Goal: Task Accomplishment & Management: Manage account settings

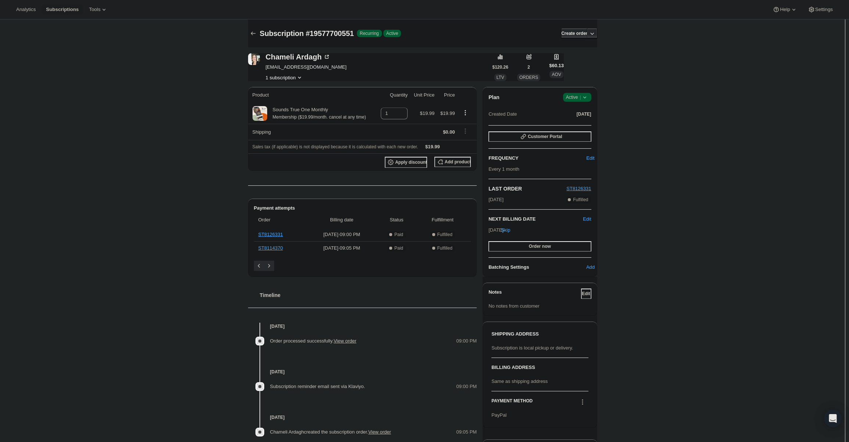
click at [582, 94] on span "Active |" at bounding box center [577, 97] width 22 height 7
click at [583, 123] on span "Cancel subscription" at bounding box center [579, 125] width 42 height 6
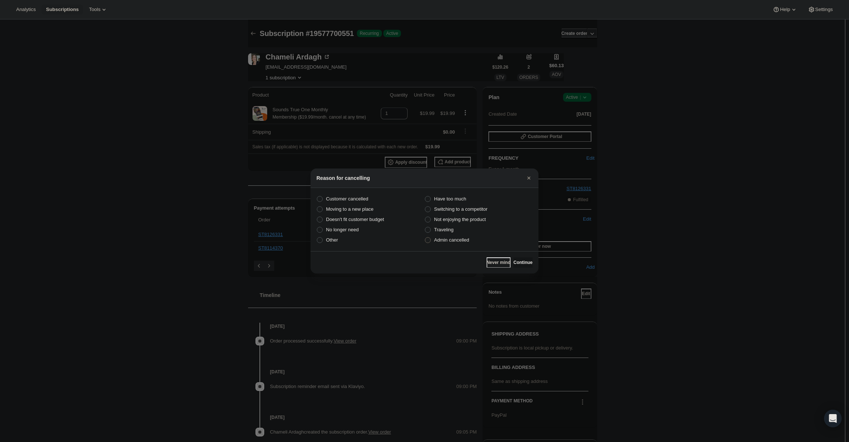
click at [463, 243] on span "Admin cancelled" at bounding box center [451, 240] width 35 height 7
click at [425, 238] on input "Admin cancelled" at bounding box center [425, 237] width 0 height 0
radio input "true"
click at [513, 262] on span "Continue" at bounding box center [522, 263] width 19 height 6
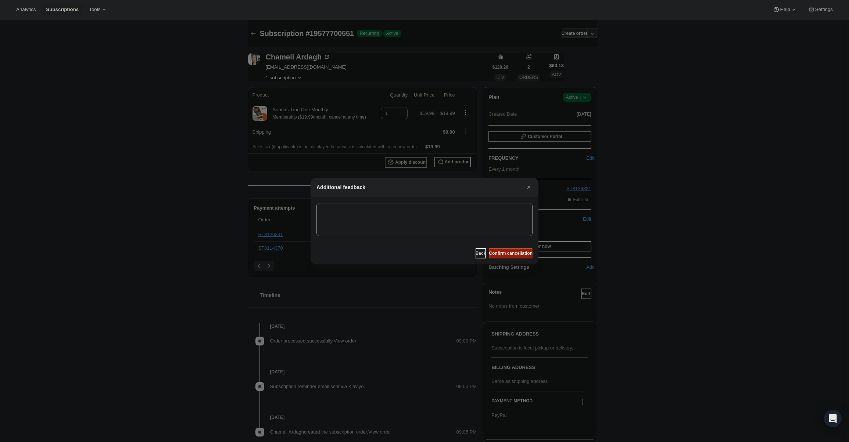
click at [511, 252] on span "Confirm cancellation" at bounding box center [511, 254] width 44 height 6
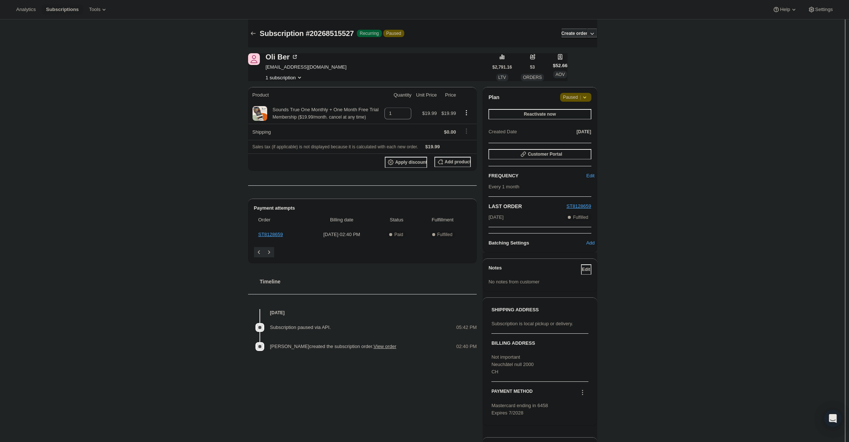
click at [581, 100] on span "|" at bounding box center [579, 97] width 1 height 6
click at [583, 117] on button "Cancel subscription" at bounding box center [578, 112] width 46 height 12
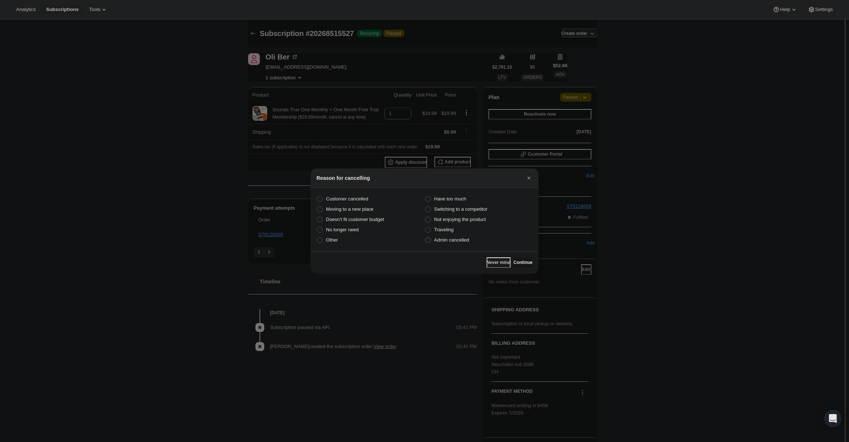
click at [465, 242] on span "Admin cancelled" at bounding box center [451, 240] width 35 height 6
click at [425, 238] on input "Admin cancelled" at bounding box center [425, 237] width 0 height 0
radio input "true"
drag, startPoint x: 517, startPoint y: 262, endPoint x: 514, endPoint y: 255, distance: 7.1
click at [516, 260] on span "Continue" at bounding box center [522, 263] width 19 height 6
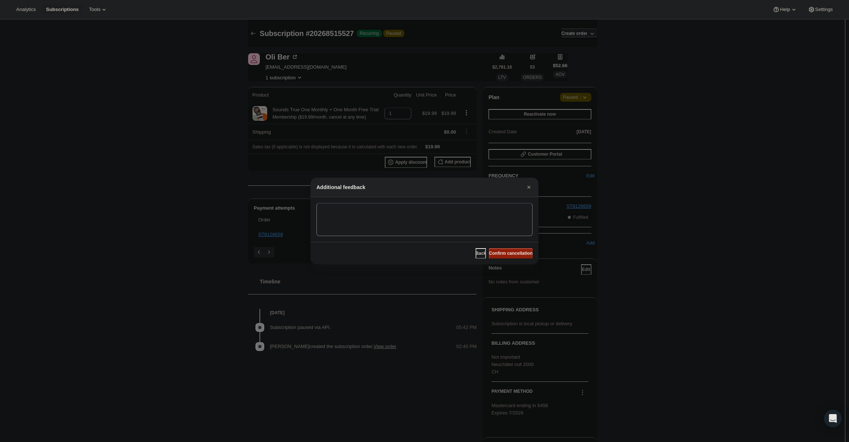
click at [514, 255] on span "Confirm cancellation" at bounding box center [511, 254] width 44 height 6
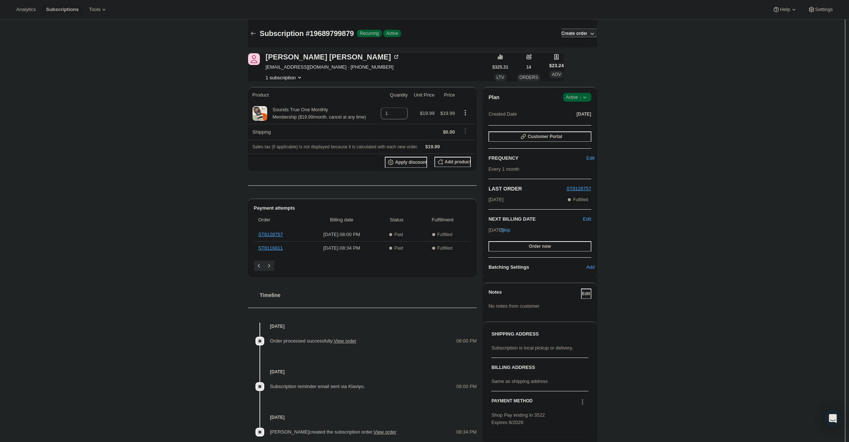
click at [578, 99] on span "Active |" at bounding box center [577, 97] width 22 height 7
click at [579, 122] on span "Cancel subscription" at bounding box center [579, 125] width 42 height 6
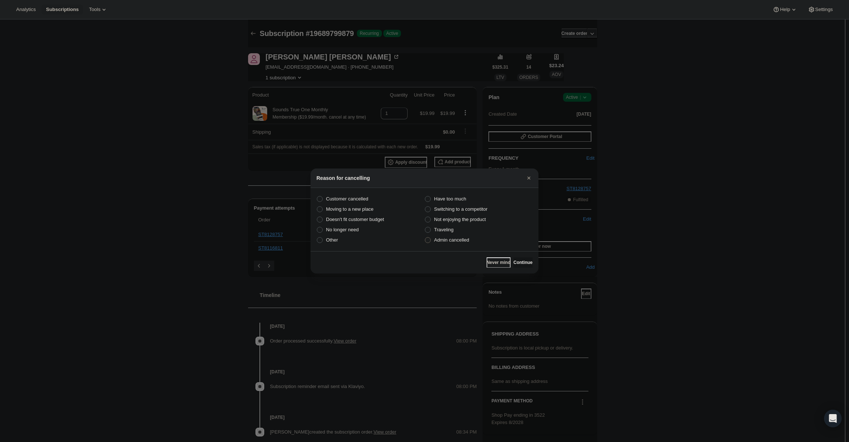
click at [461, 238] on span "Admin cancelled" at bounding box center [451, 240] width 35 height 6
click at [425, 238] on input "Admin cancelled" at bounding box center [425, 237] width 0 height 0
radio input "true"
drag, startPoint x: 514, startPoint y: 262, endPoint x: 514, endPoint y: 258, distance: 4.8
click at [514, 261] on span "Continue" at bounding box center [522, 263] width 19 height 6
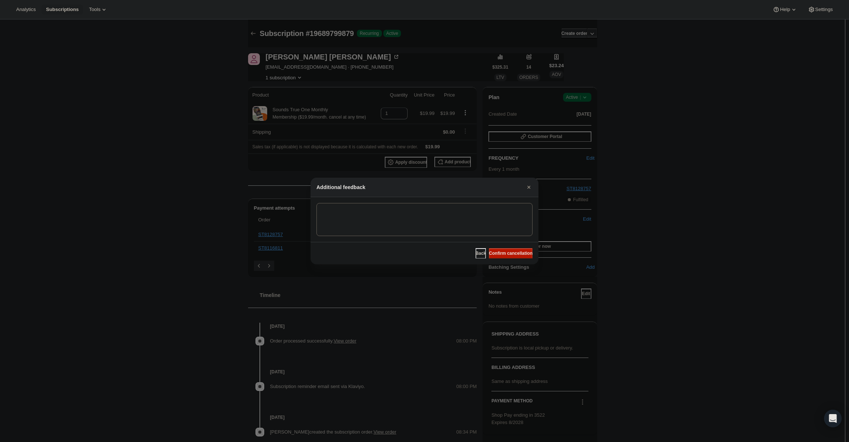
drag, startPoint x: 513, startPoint y: 250, endPoint x: 503, endPoint y: 273, distance: 25.0
click at [513, 250] on button "Confirm cancellation" at bounding box center [511, 253] width 44 height 10
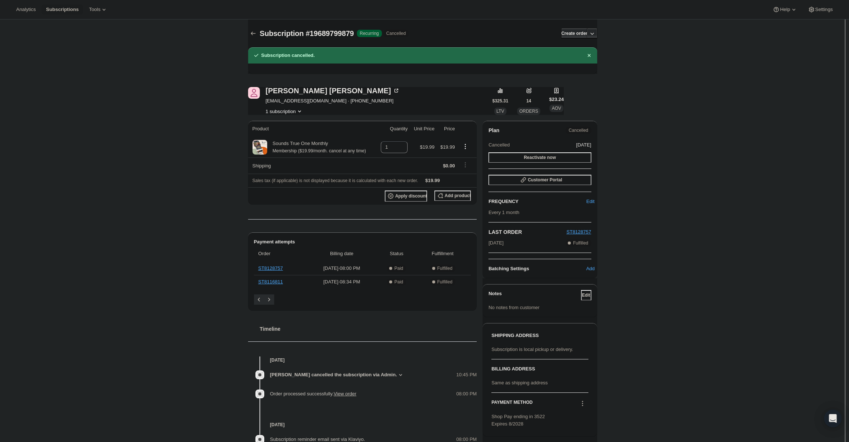
click at [722, 268] on div "Subscription #19689799879. This page is ready Subscription #19689799879 Success…" at bounding box center [422, 265] width 845 height 492
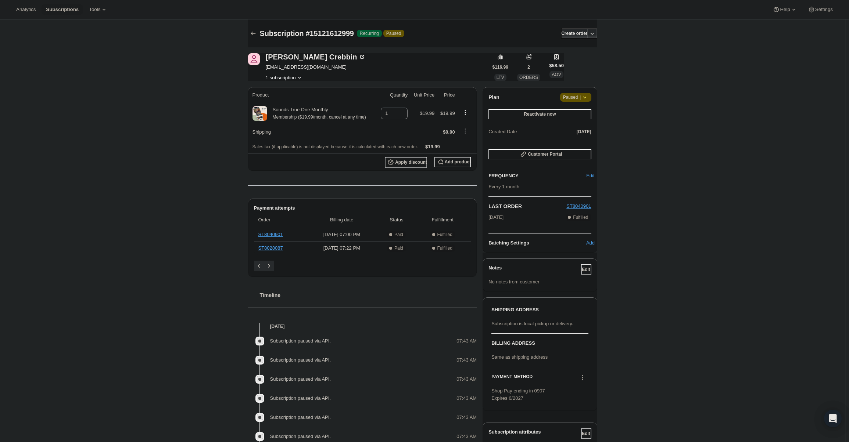
click at [588, 97] on icon at bounding box center [584, 97] width 7 height 7
drag, startPoint x: 589, startPoint y: 101, endPoint x: 586, endPoint y: 115, distance: 14.2
click at [585, 120] on div "Cancel subscription" at bounding box center [578, 114] width 56 height 24
click at [583, 101] on icon at bounding box center [584, 97] width 7 height 7
click at [581, 114] on span "Cancel subscription" at bounding box center [578, 112] width 42 height 6
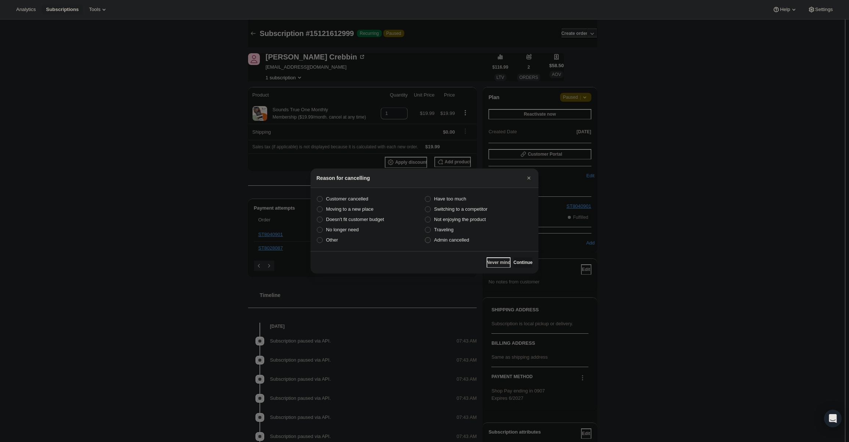
click at [449, 239] on span "Admin cancelled" at bounding box center [451, 240] width 35 height 6
click at [425, 238] on input "Admin cancelled" at bounding box center [425, 237] width 0 height 0
radio input "true"
drag, startPoint x: 516, startPoint y: 263, endPoint x: 514, endPoint y: 257, distance: 6.6
click at [515, 258] on button "Continue" at bounding box center [522, 263] width 19 height 10
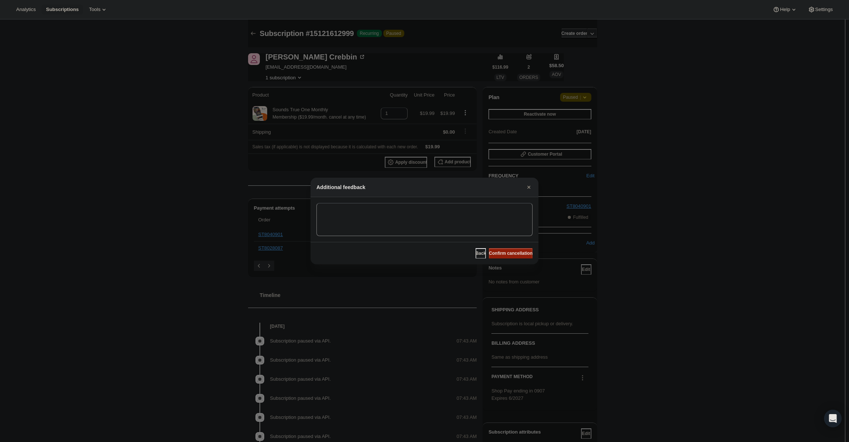
click at [511, 252] on span "Confirm cancellation" at bounding box center [511, 254] width 44 height 6
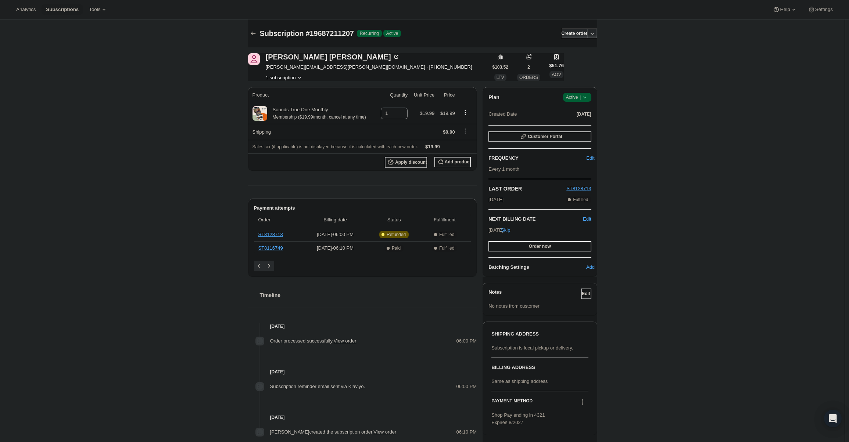
click at [574, 95] on span "Active |" at bounding box center [577, 97] width 22 height 7
click at [574, 122] on span "Cancel subscription" at bounding box center [579, 125] width 42 height 6
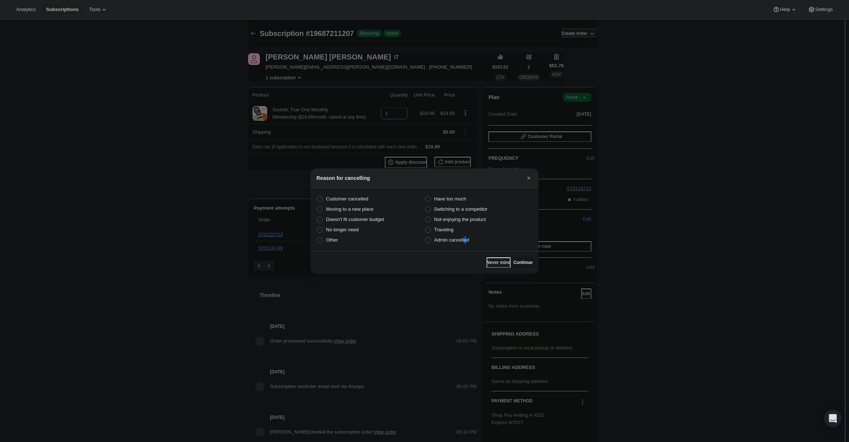
drag, startPoint x: 466, startPoint y: 248, endPoint x: 462, endPoint y: 245, distance: 5.0
click at [463, 247] on section "Customer cancelled Have too much Moving to a new place Switching to a competito…" at bounding box center [424, 219] width 228 height 63
click at [459, 242] on span "Admin cancelled" at bounding box center [451, 240] width 35 height 6
click at [425, 238] on input "Admin cancelled" at bounding box center [425, 237] width 0 height 0
radio input "true"
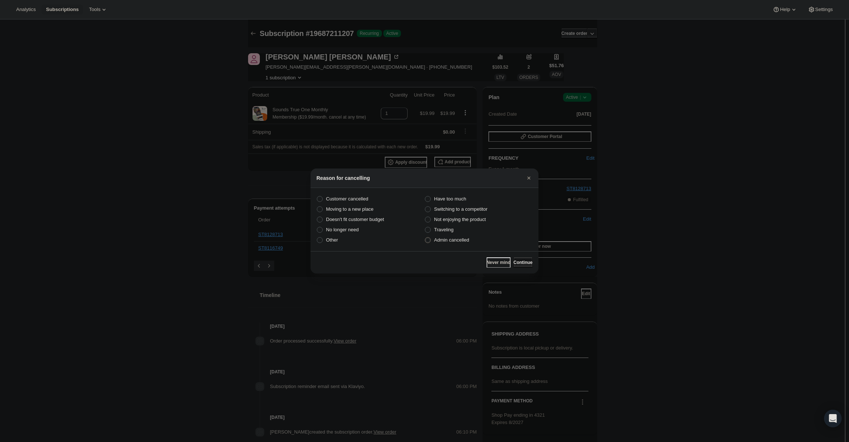
click at [515, 260] on span "Continue" at bounding box center [522, 263] width 19 height 6
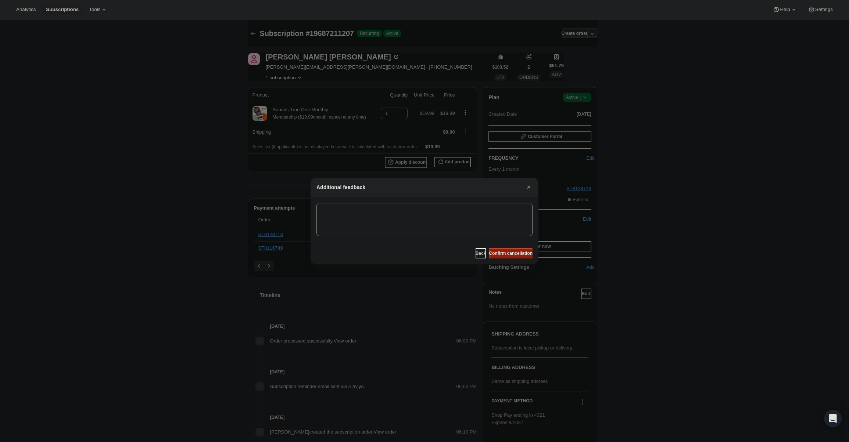
click at [513, 252] on span "Confirm cancellation" at bounding box center [511, 254] width 44 height 6
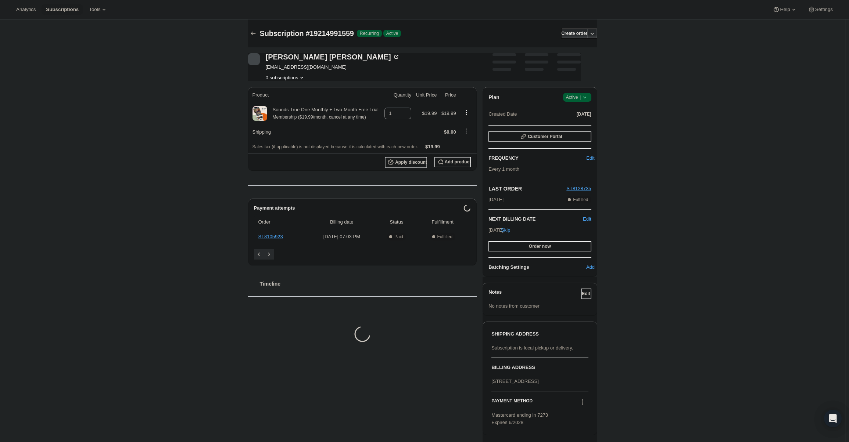
click at [586, 97] on icon at bounding box center [584, 97] width 7 height 7
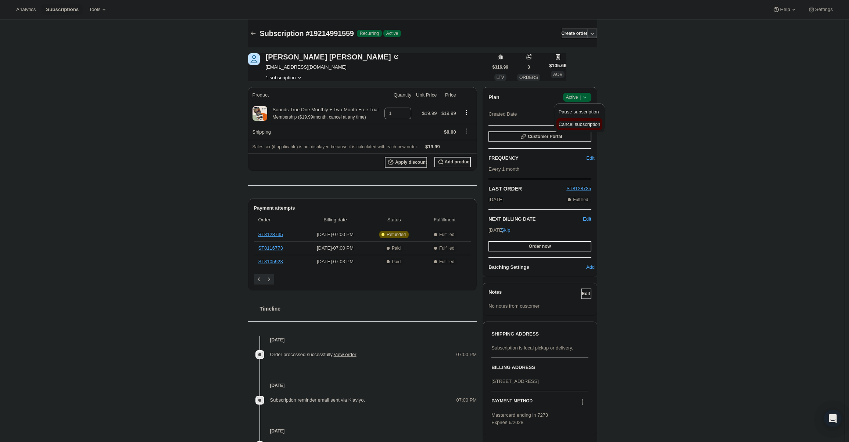
click at [585, 126] on span "Cancel subscription" at bounding box center [579, 125] width 42 height 6
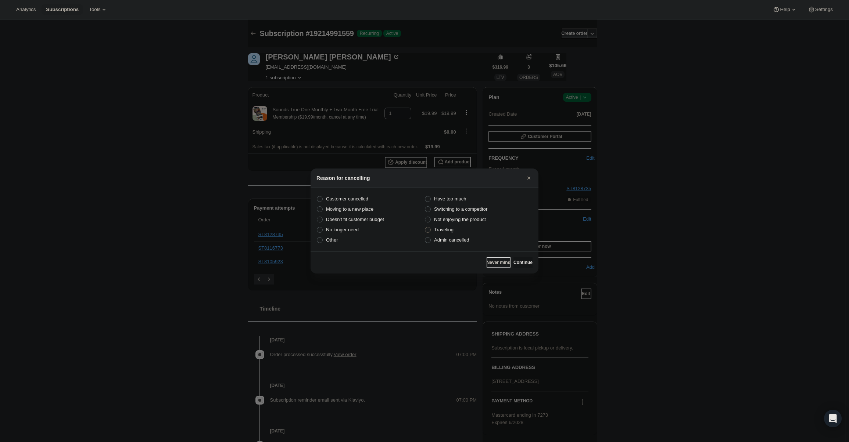
click at [487, 234] on label "Traveling" at bounding box center [478, 230] width 108 height 10
click at [425, 227] on input "Traveling" at bounding box center [425, 227] width 0 height 0
radio input "true"
click at [481, 239] on label "Admin cancelled" at bounding box center [478, 240] width 108 height 10
click at [425, 238] on input "Admin cancelled" at bounding box center [425, 237] width 0 height 0
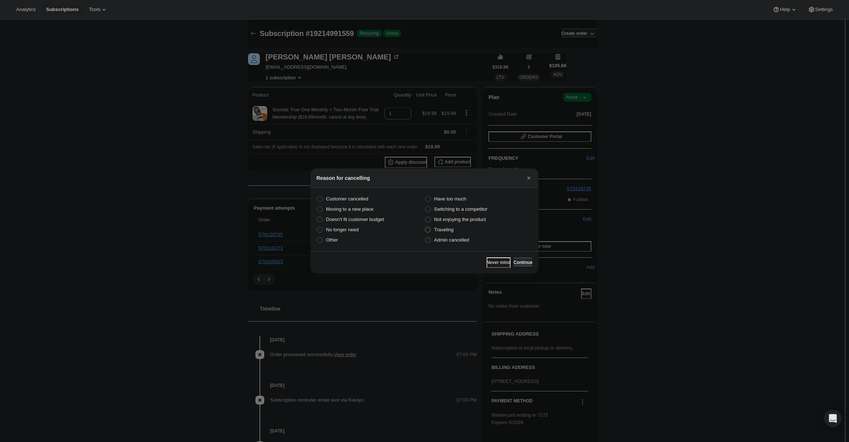
radio input "true"
radio input "false"
drag, startPoint x: 533, startPoint y: 266, endPoint x: 525, endPoint y: 258, distance: 11.7
click at [533, 266] on div "Never mind Continue" at bounding box center [424, 262] width 228 height 22
click at [523, 263] on span "Continue" at bounding box center [522, 263] width 19 height 6
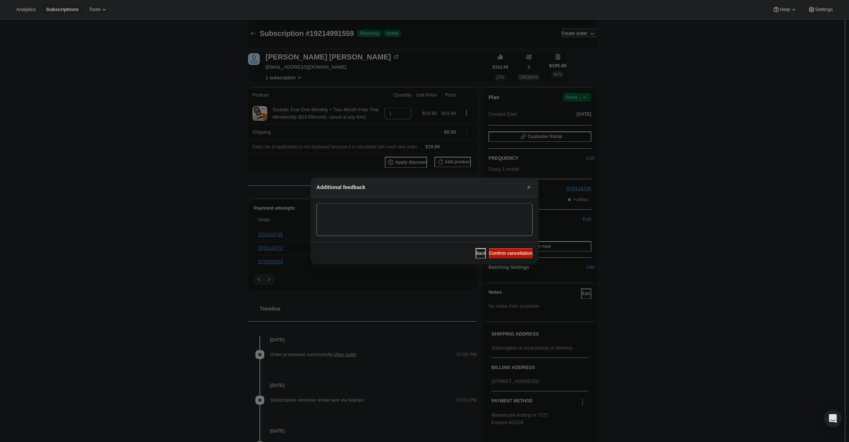
drag, startPoint x: 522, startPoint y: 255, endPoint x: 472, endPoint y: 226, distance: 57.5
click at [521, 255] on span "Confirm cancellation" at bounding box center [511, 254] width 44 height 6
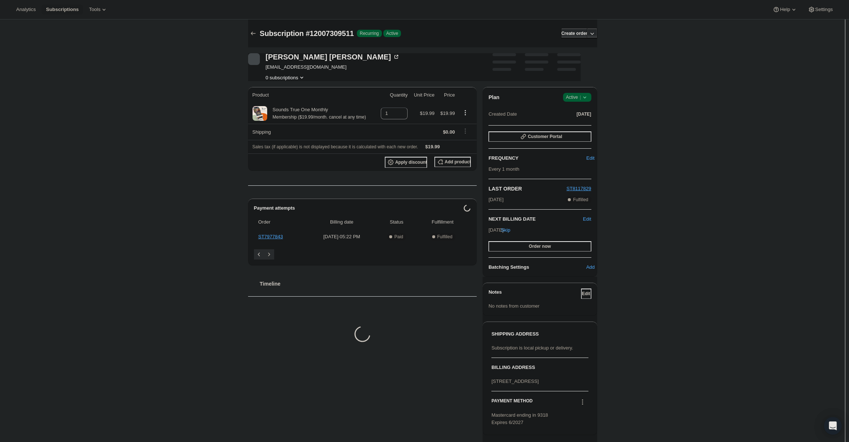
click at [586, 100] on icon at bounding box center [584, 97] width 7 height 7
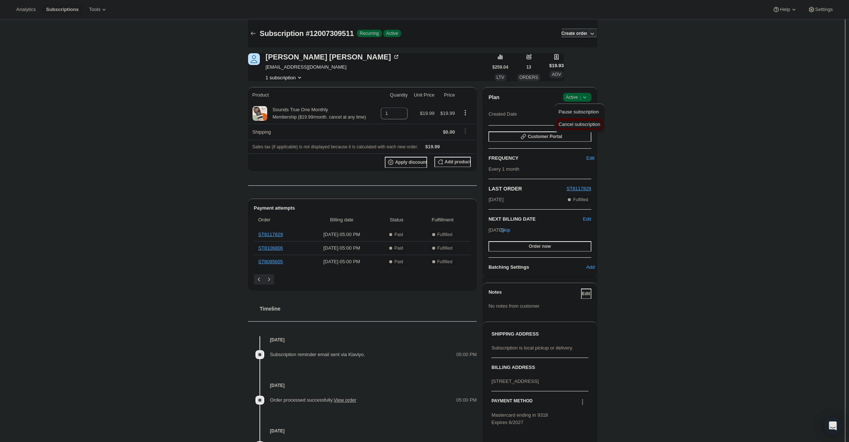
click at [591, 122] on span "Cancel subscription" at bounding box center [579, 125] width 42 height 6
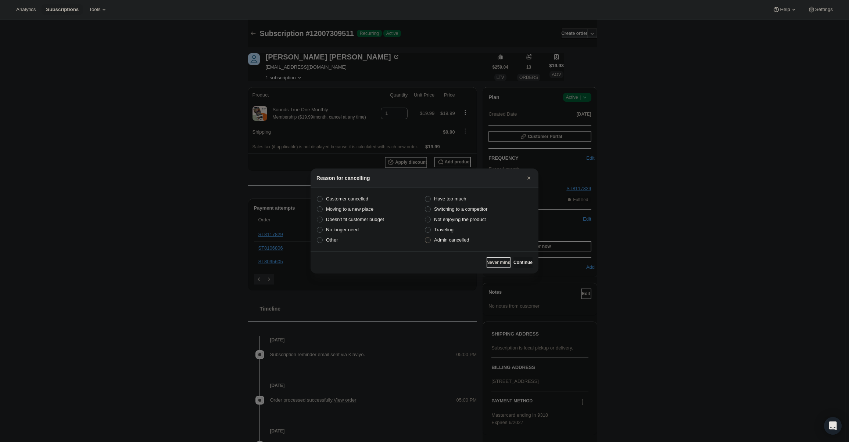
click at [463, 241] on span "Admin cancelled" at bounding box center [451, 240] width 35 height 6
click at [425, 238] on input "Admin cancelled" at bounding box center [425, 237] width 0 height 0
radio input "true"
click at [526, 259] on div "Never mind Continue" at bounding box center [424, 262] width 228 height 22
click at [526, 259] on button "Continue" at bounding box center [522, 263] width 19 height 10
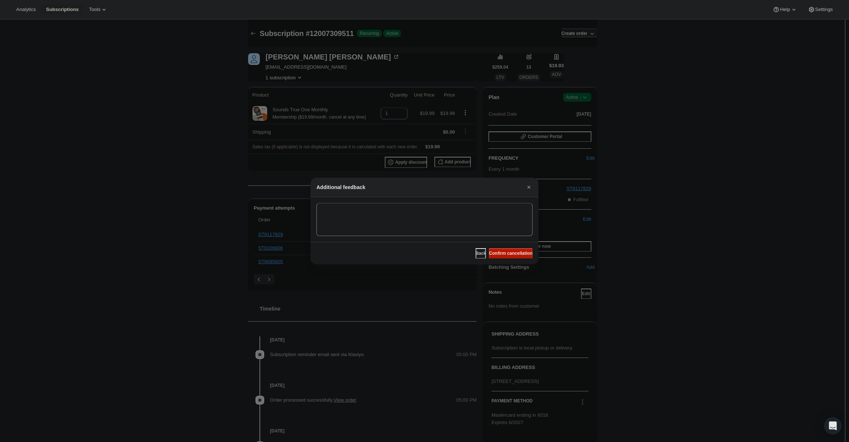
drag, startPoint x: 522, startPoint y: 252, endPoint x: 435, endPoint y: 181, distance: 112.1
click at [521, 252] on span "Confirm cancellation" at bounding box center [511, 254] width 44 height 6
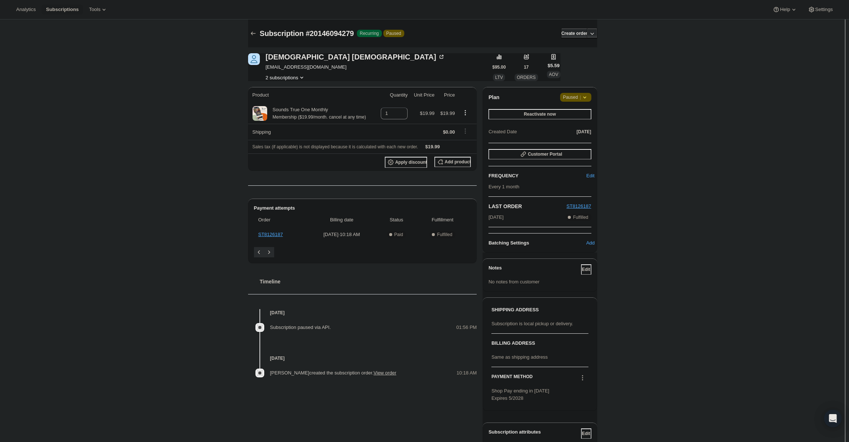
click at [591, 99] on span "Attention Paused |" at bounding box center [575, 97] width 31 height 9
click at [587, 115] on span "Cancel subscription" at bounding box center [578, 111] width 42 height 7
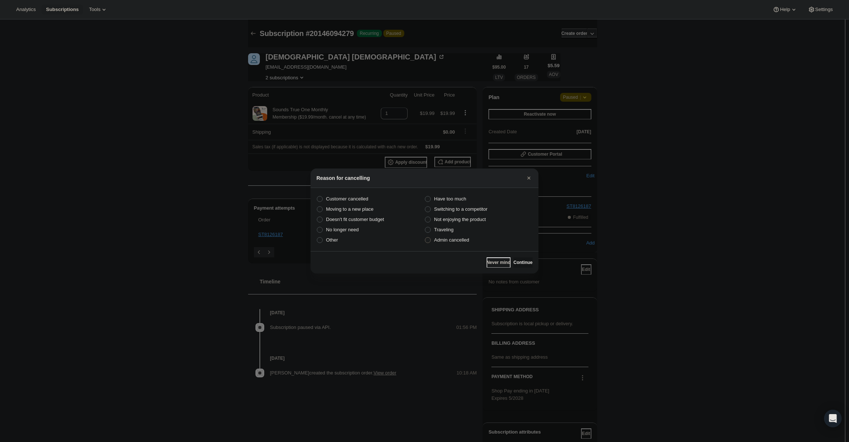
click at [467, 242] on span "Admin cancelled" at bounding box center [451, 240] width 35 height 6
click at [425, 238] on input "Admin cancelled" at bounding box center [425, 237] width 0 height 0
radio input "true"
drag, startPoint x: 517, startPoint y: 262, endPoint x: 512, endPoint y: 251, distance: 12.0
click at [517, 260] on span "Continue" at bounding box center [522, 263] width 19 height 6
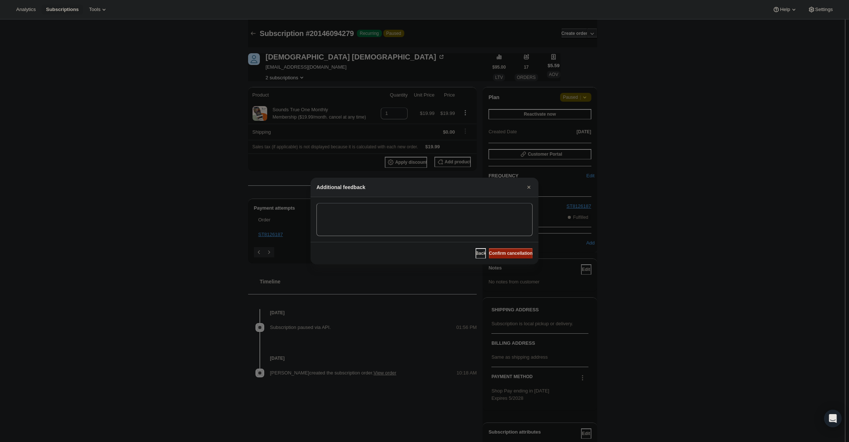
click at [512, 251] on span "Confirm cancellation" at bounding box center [511, 254] width 44 height 6
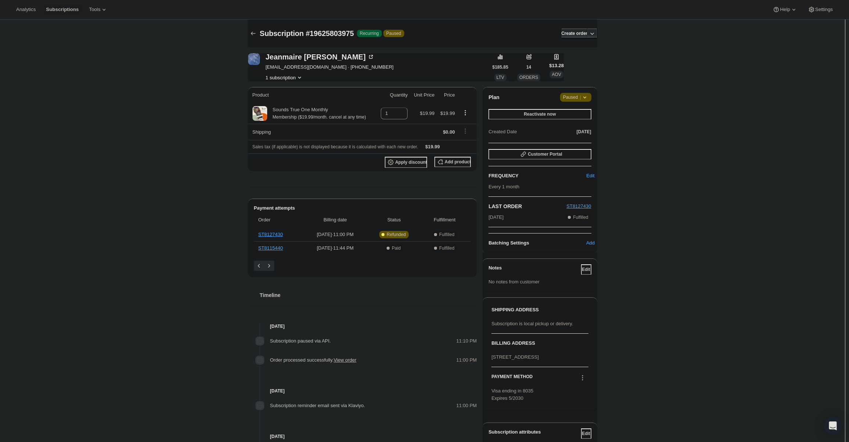
click at [581, 95] on span "Paused |" at bounding box center [575, 97] width 25 height 7
click at [575, 114] on span "Cancel subscription" at bounding box center [578, 112] width 42 height 6
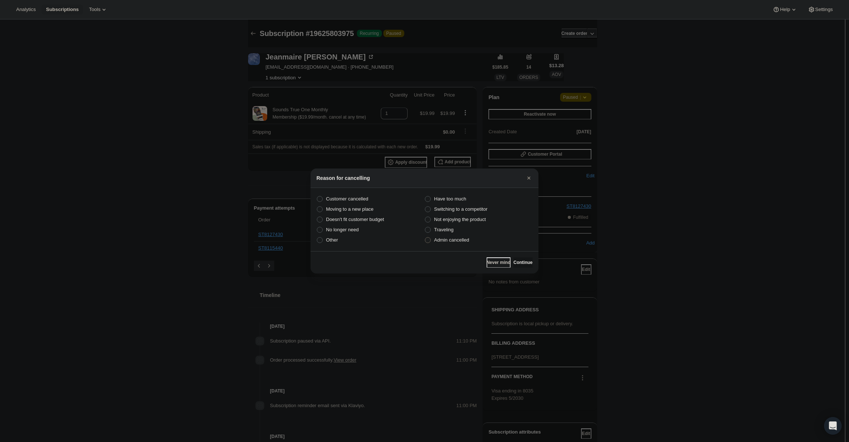
click at [463, 240] on span "Admin cancelled" at bounding box center [451, 240] width 35 height 6
click at [425, 238] on input "Admin cancelled" at bounding box center [425, 237] width 0 height 0
radio input "true"
drag, startPoint x: 522, startPoint y: 262, endPoint x: 517, endPoint y: 254, distance: 9.6
click at [522, 260] on span "Continue" at bounding box center [522, 263] width 19 height 6
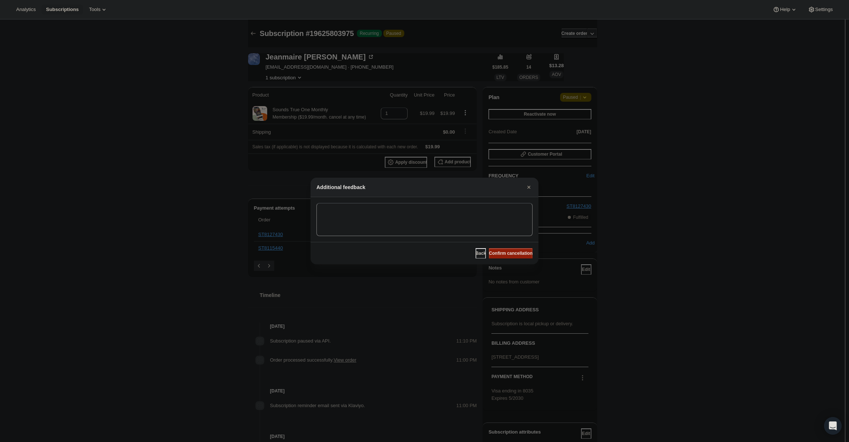
click at [516, 253] on span "Confirm cancellation" at bounding box center [511, 254] width 44 height 6
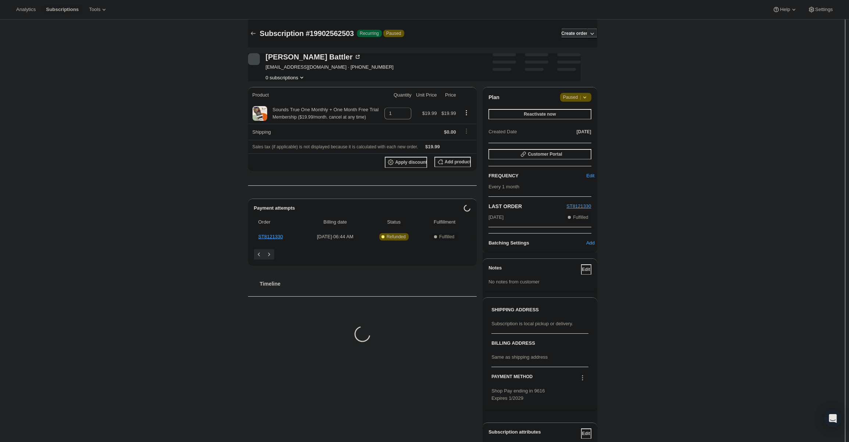
click at [585, 98] on icon at bounding box center [584, 97] width 7 height 7
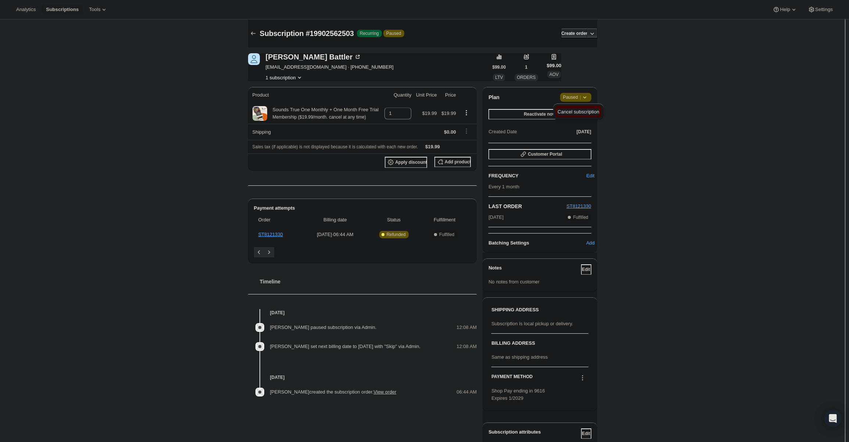
click at [588, 118] on div "Cancel subscription" at bounding box center [578, 112] width 50 height 16
click at [588, 117] on button "Cancel subscription" at bounding box center [578, 112] width 46 height 12
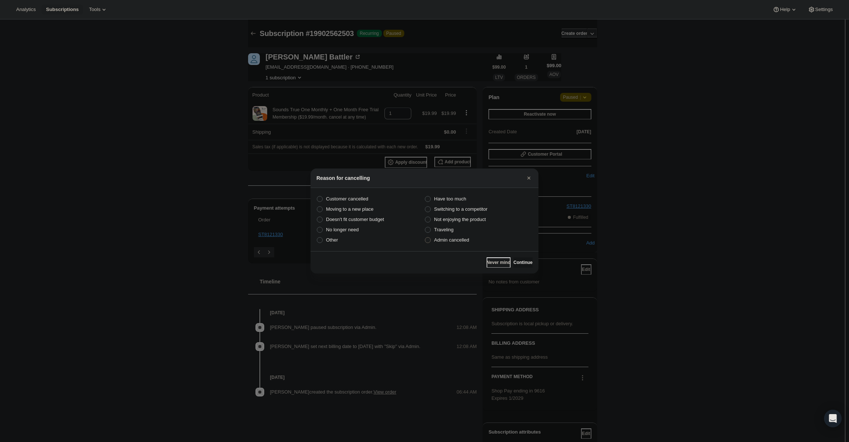
click at [477, 240] on label "Admin cancelled" at bounding box center [478, 240] width 108 height 10
click at [425, 238] on input "Admin cancelled" at bounding box center [425, 237] width 0 height 0
radio input "true"
click at [518, 263] on span "Continue" at bounding box center [522, 263] width 19 height 6
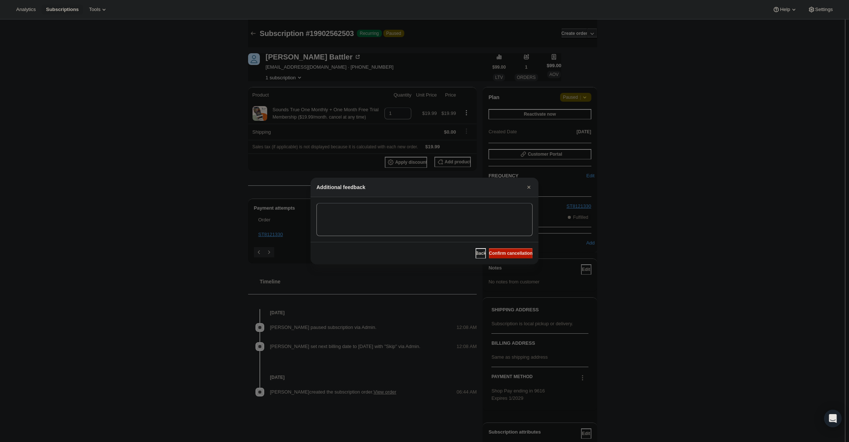
drag, startPoint x: 513, startPoint y: 254, endPoint x: 301, endPoint y: 42, distance: 299.3
click at [512, 253] on span "Confirm cancellation" at bounding box center [511, 254] width 44 height 6
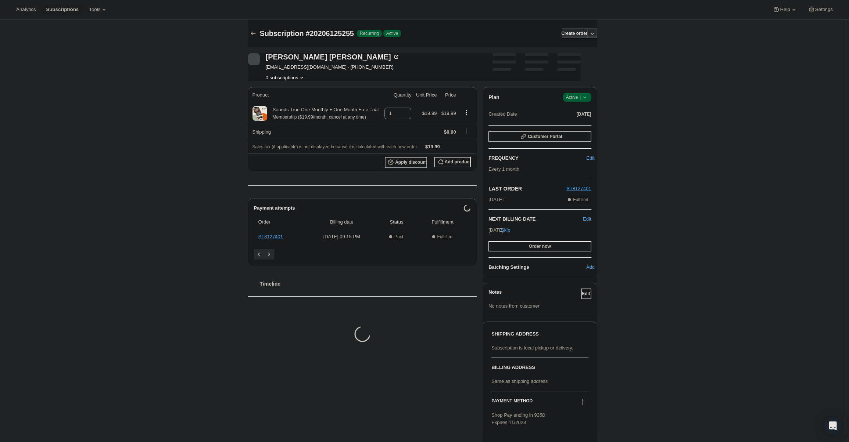
click at [584, 107] on div "Plan Success Active | Created Date Sep 12, 2025" at bounding box center [539, 106] width 103 height 26
click at [582, 98] on icon at bounding box center [584, 97] width 7 height 7
click at [580, 123] on span "Cancel subscription" at bounding box center [579, 125] width 42 height 6
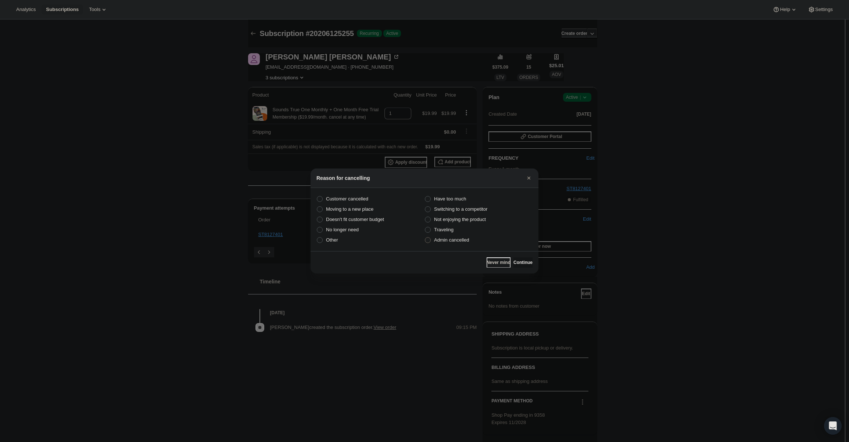
click at [460, 239] on span "Admin cancelled" at bounding box center [451, 240] width 35 height 6
click at [425, 238] on input "Admin cancelled" at bounding box center [425, 237] width 0 height 0
radio input "true"
click at [523, 261] on span "Continue" at bounding box center [522, 263] width 19 height 6
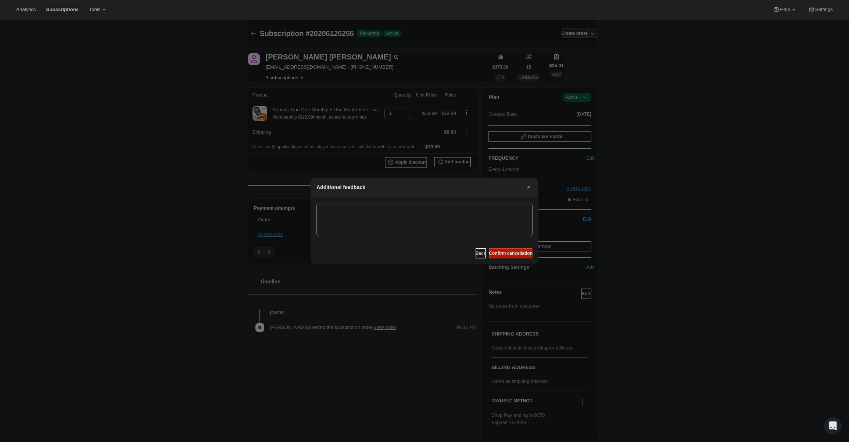
drag, startPoint x: 517, startPoint y: 254, endPoint x: 497, endPoint y: 233, distance: 28.1
click at [516, 254] on span "Confirm cancellation" at bounding box center [511, 254] width 44 height 6
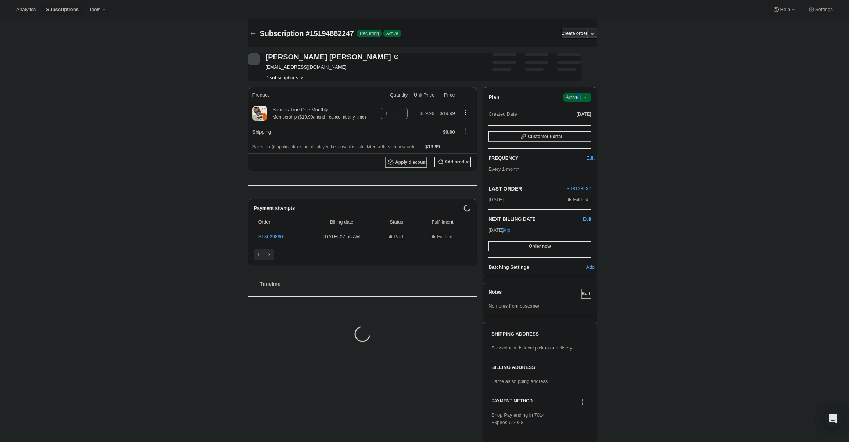
drag, startPoint x: 578, startPoint y: 97, endPoint x: 579, endPoint y: 101, distance: 3.7
click at [579, 97] on span "Active |" at bounding box center [577, 97] width 22 height 7
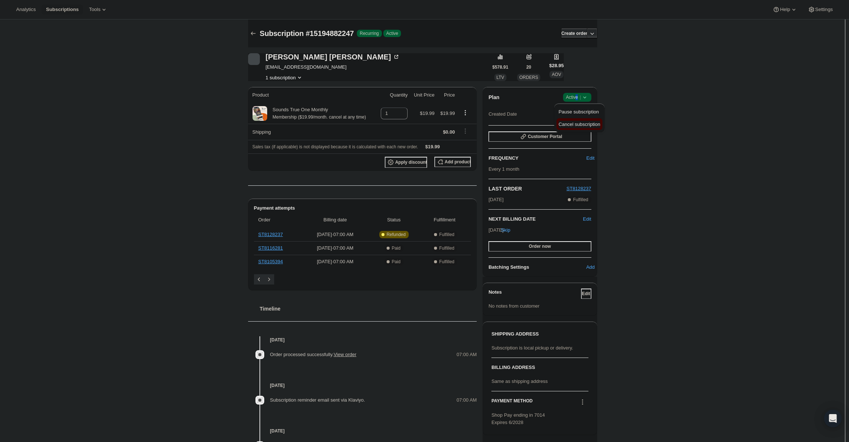
click at [579, 125] on span "Cancel subscription" at bounding box center [579, 125] width 42 height 6
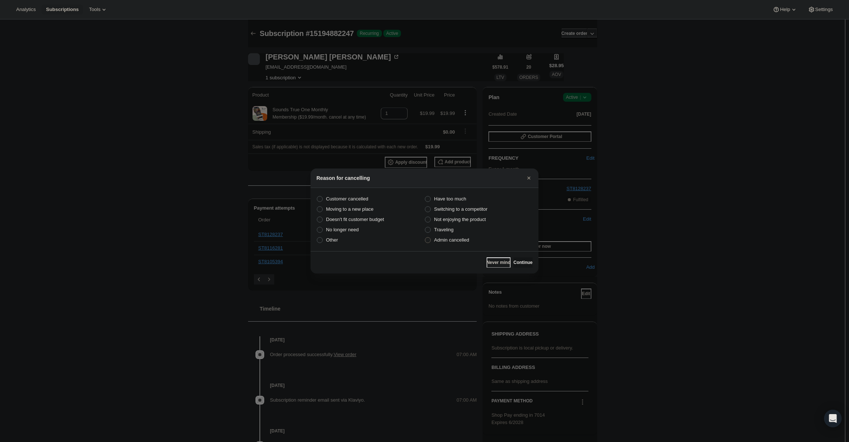
click at [464, 244] on span "Admin cancelled" at bounding box center [451, 240] width 35 height 7
click at [425, 238] on input "Admin cancelled" at bounding box center [425, 237] width 0 height 0
radio input "true"
click at [515, 264] on span "Continue" at bounding box center [522, 263] width 19 height 6
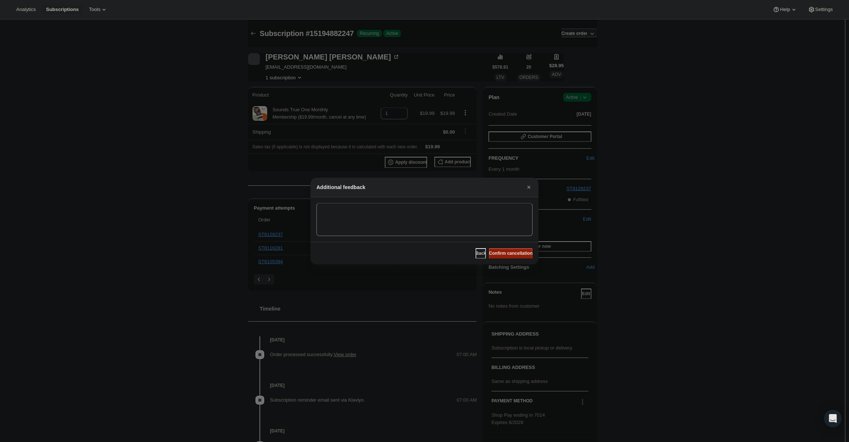
click at [510, 256] on span "Confirm cancellation" at bounding box center [511, 254] width 44 height 6
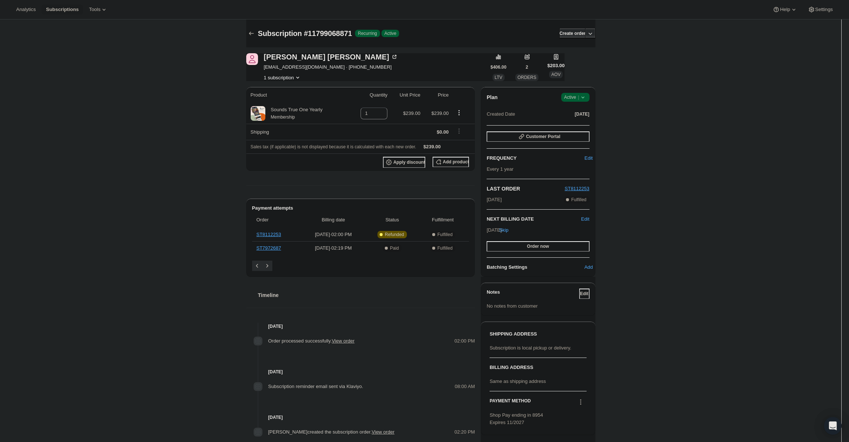
click at [576, 97] on span "Active |" at bounding box center [575, 97] width 22 height 7
click at [585, 120] on button "Cancel subscription" at bounding box center [577, 124] width 46 height 12
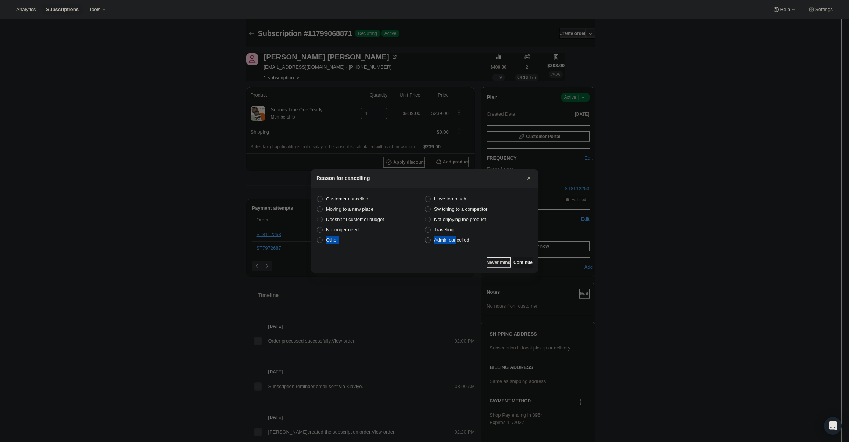
click at [456, 236] on div "Customer cancelled Have too much Moving to a new place Switching to a competito…" at bounding box center [424, 219] width 216 height 51
click at [460, 240] on span "Admin cancelled" at bounding box center [451, 240] width 35 height 6
click at [425, 238] on input "Admin cancelled" at bounding box center [425, 237] width 0 height 0
radio input "true"
drag, startPoint x: 523, startPoint y: 265, endPoint x: 519, endPoint y: 254, distance: 12.1
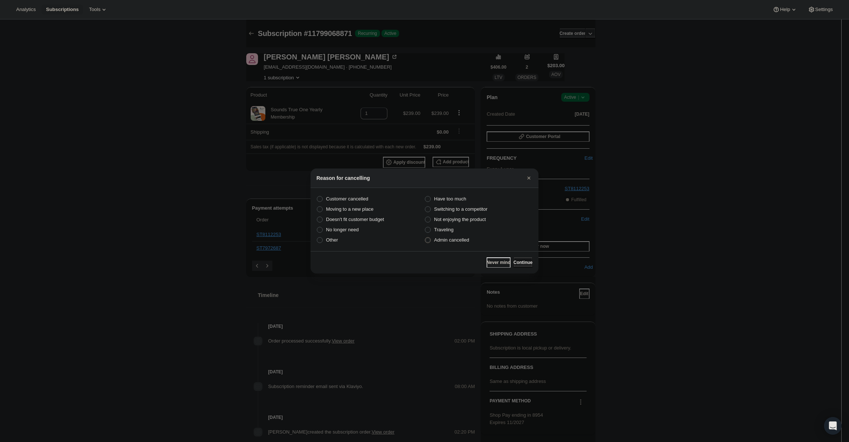
click at [524, 264] on span "Continue" at bounding box center [522, 263] width 19 height 6
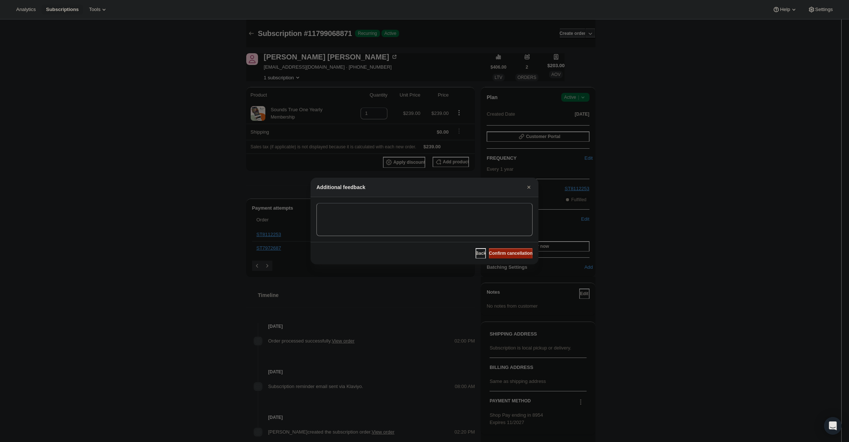
click at [518, 254] on span "Confirm cancellation" at bounding box center [511, 254] width 44 height 6
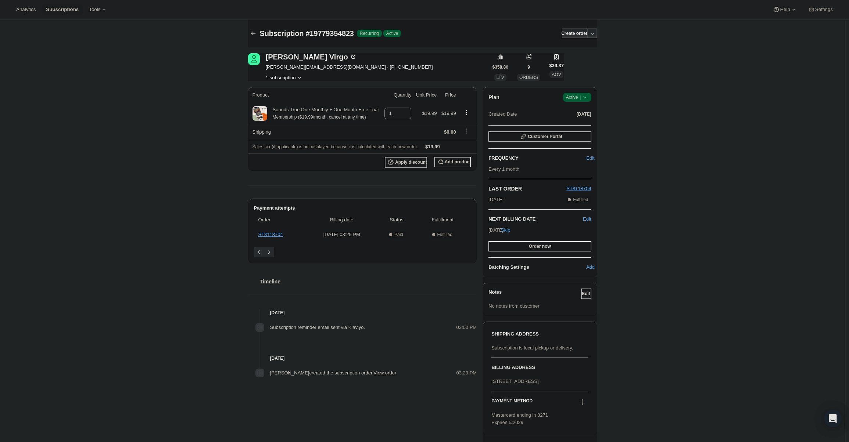
click at [579, 99] on span "Active |" at bounding box center [577, 97] width 22 height 7
click at [583, 127] on span "Cancel subscription" at bounding box center [579, 125] width 42 height 6
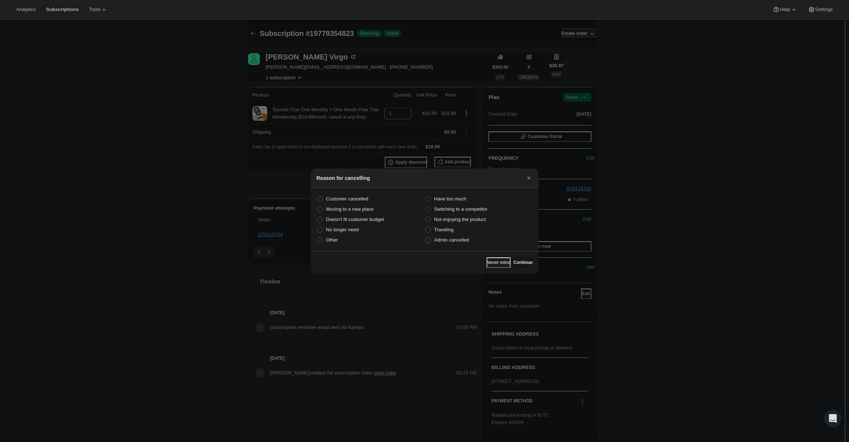
click at [471, 241] on label "Admin cancelled" at bounding box center [478, 240] width 108 height 10
click at [425, 238] on input "Admin cancelled" at bounding box center [425, 237] width 0 height 0
radio input "true"
drag, startPoint x: 512, startPoint y: 270, endPoint x: 508, endPoint y: 264, distance: 7.1
click at [512, 270] on div "Never mind Continue" at bounding box center [424, 262] width 228 height 22
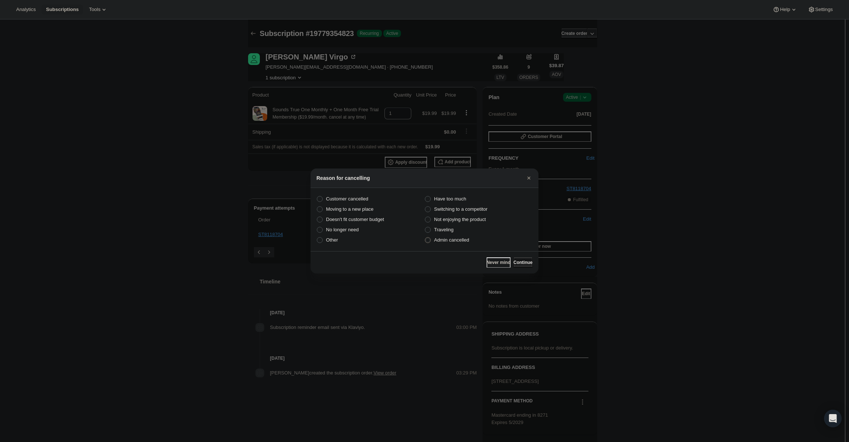
click at [513, 264] on button "Continue" at bounding box center [522, 263] width 19 height 10
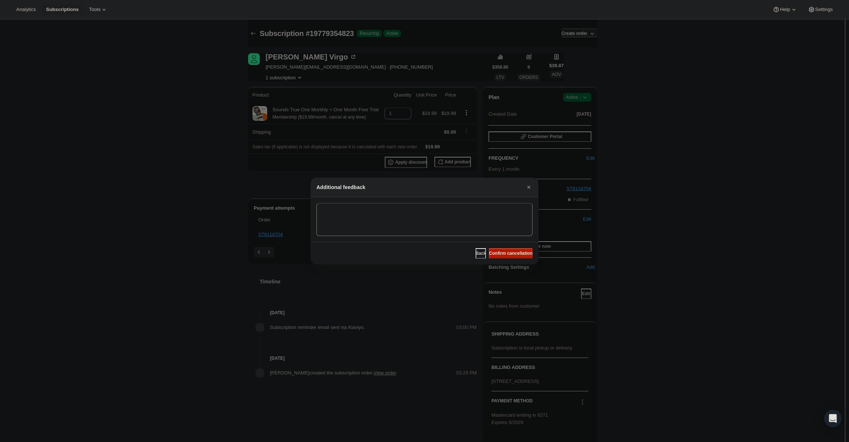
drag, startPoint x: 508, startPoint y: 253, endPoint x: 363, endPoint y: 160, distance: 172.5
click at [509, 252] on span "Confirm cancellation" at bounding box center [511, 254] width 44 height 6
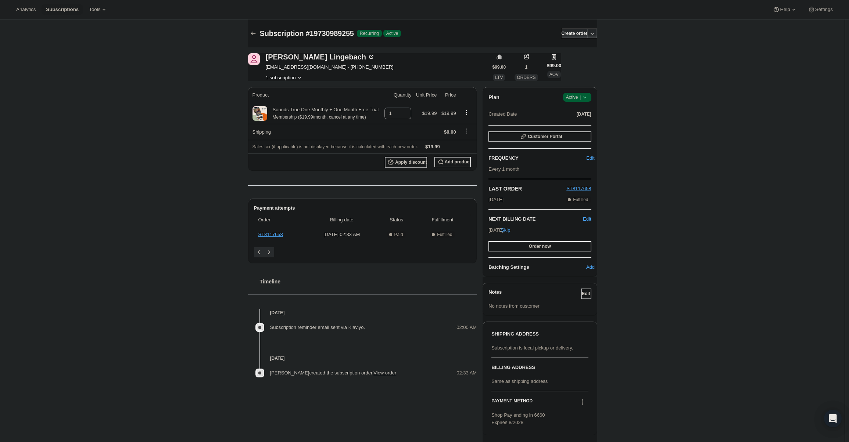
click at [591, 97] on span "Success Active |" at bounding box center [577, 97] width 28 height 9
click at [578, 124] on span "Cancel subscription" at bounding box center [579, 125] width 42 height 6
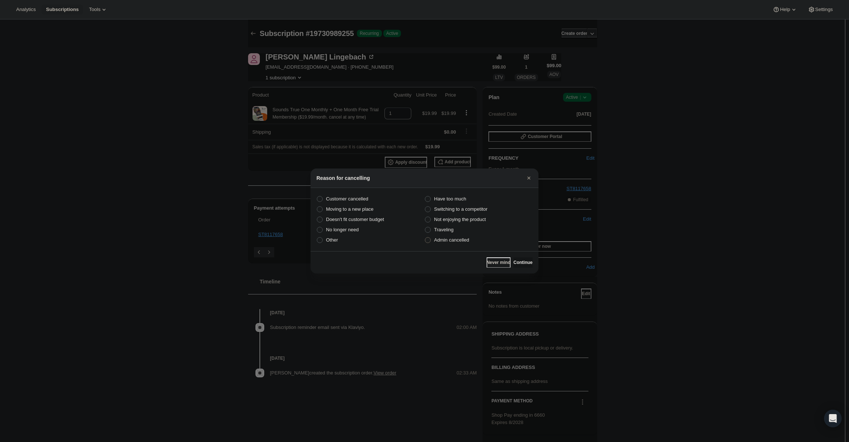
click at [473, 241] on label "Admin cancelled" at bounding box center [478, 240] width 108 height 10
click at [425, 238] on input "Admin cancelled" at bounding box center [425, 237] width 0 height 0
radio input "true"
drag, startPoint x: 528, startPoint y: 276, endPoint x: 521, endPoint y: 266, distance: 12.1
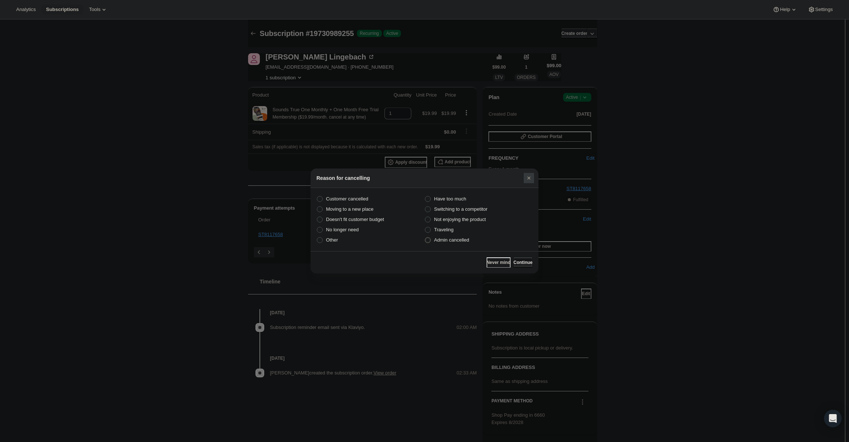
click at [520, 265] on span "Continue" at bounding box center [522, 263] width 19 height 6
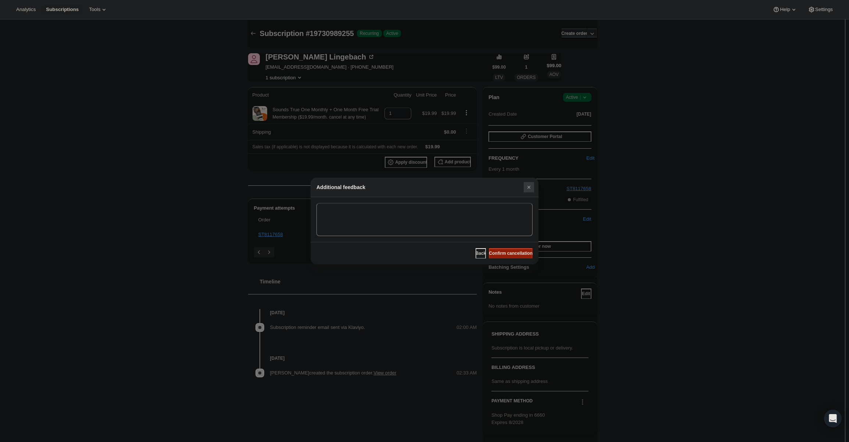
click at [514, 255] on span "Confirm cancellation" at bounding box center [511, 254] width 44 height 6
